Goal: Check status: Check status

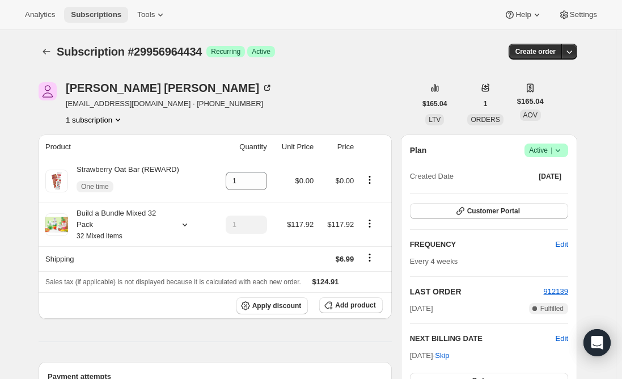
click at [83, 10] on span "Subscriptions" at bounding box center [96, 14] width 50 height 9
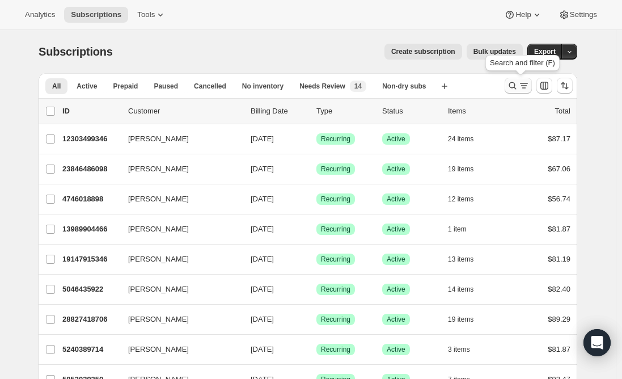
click at [518, 86] on icon "Search and filter results" at bounding box center [512, 85] width 11 height 11
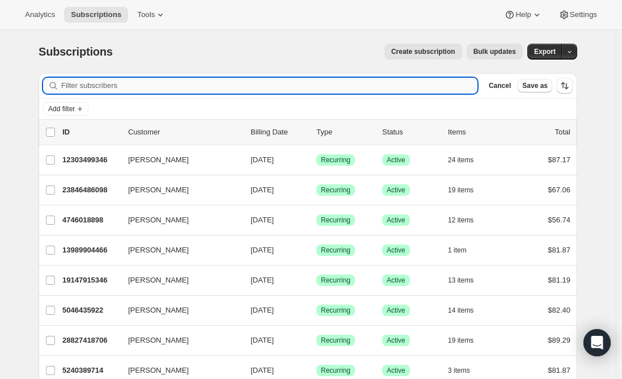
click at [234, 84] on input "Filter subscribers" at bounding box center [269, 86] width 416 height 16
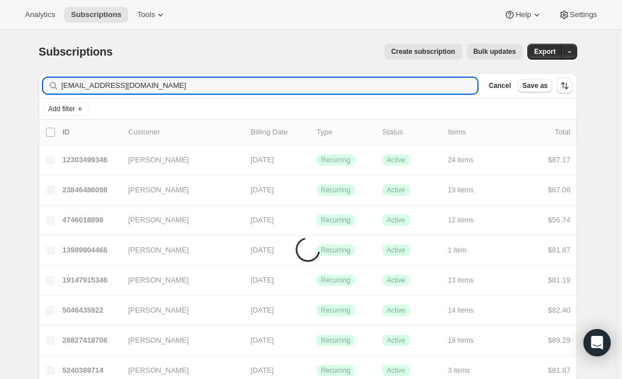
type input "[EMAIL_ADDRESS][DOMAIN_NAME]"
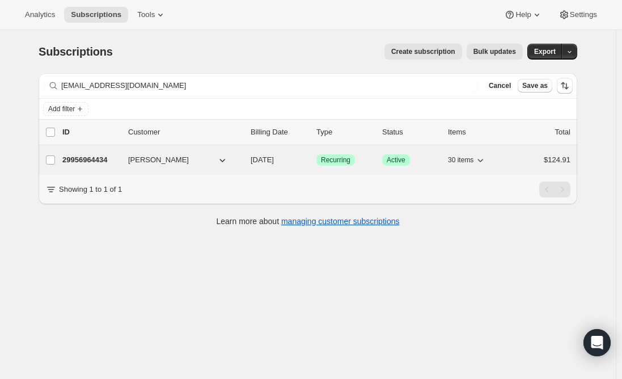
click at [95, 154] on div "29956964434 [PERSON_NAME] [DATE] Success Recurring Success Active 30 items $124…" at bounding box center [316, 160] width 508 height 16
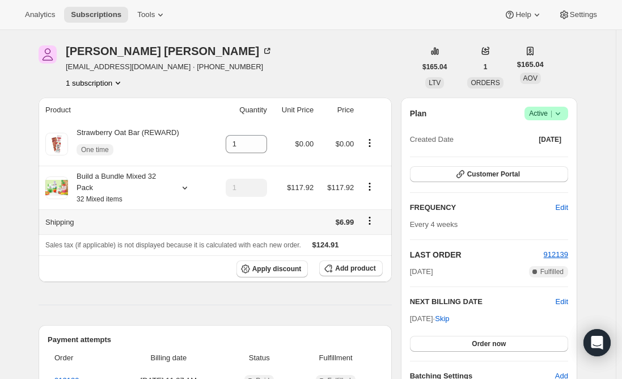
scroll to position [57, 0]
